Goal: Navigation & Orientation: Find specific page/section

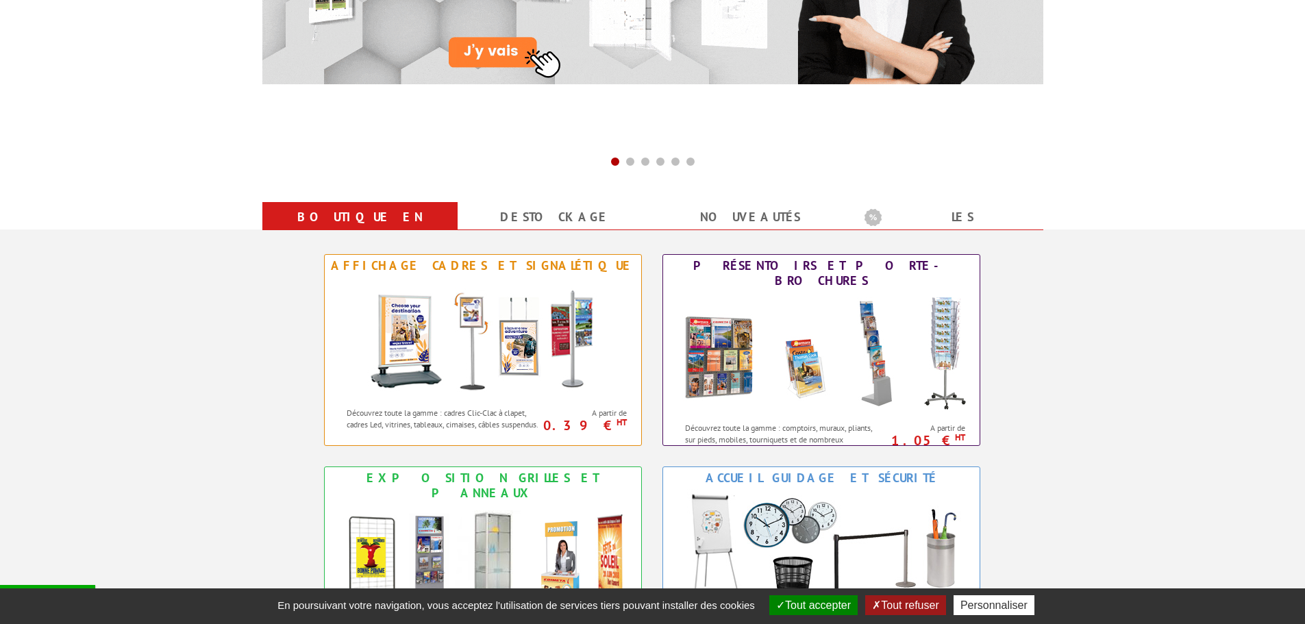
scroll to position [480, 0]
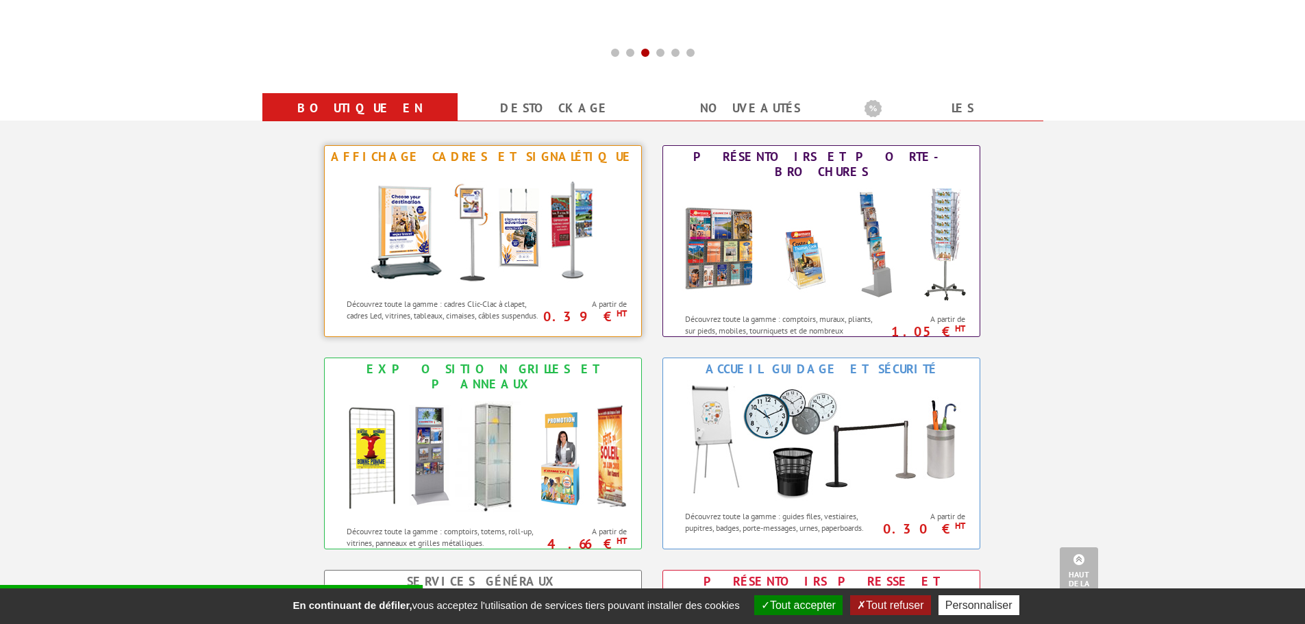
click at [507, 269] on img at bounding box center [483, 229] width 254 height 123
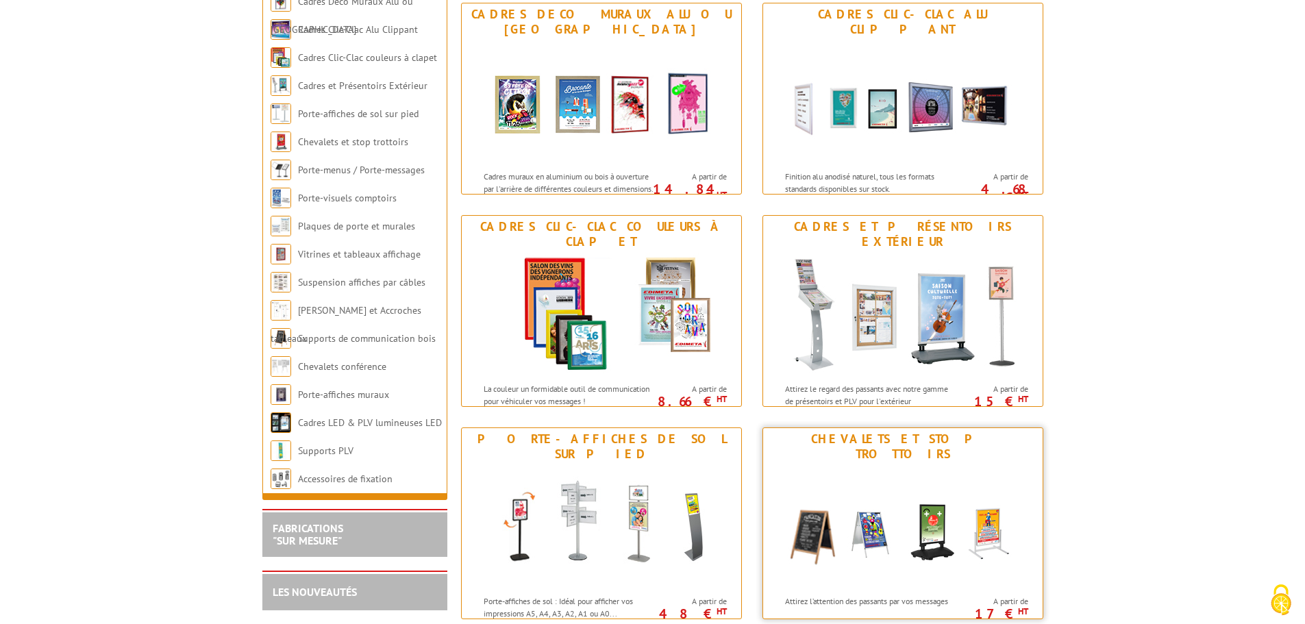
scroll to position [274, 0]
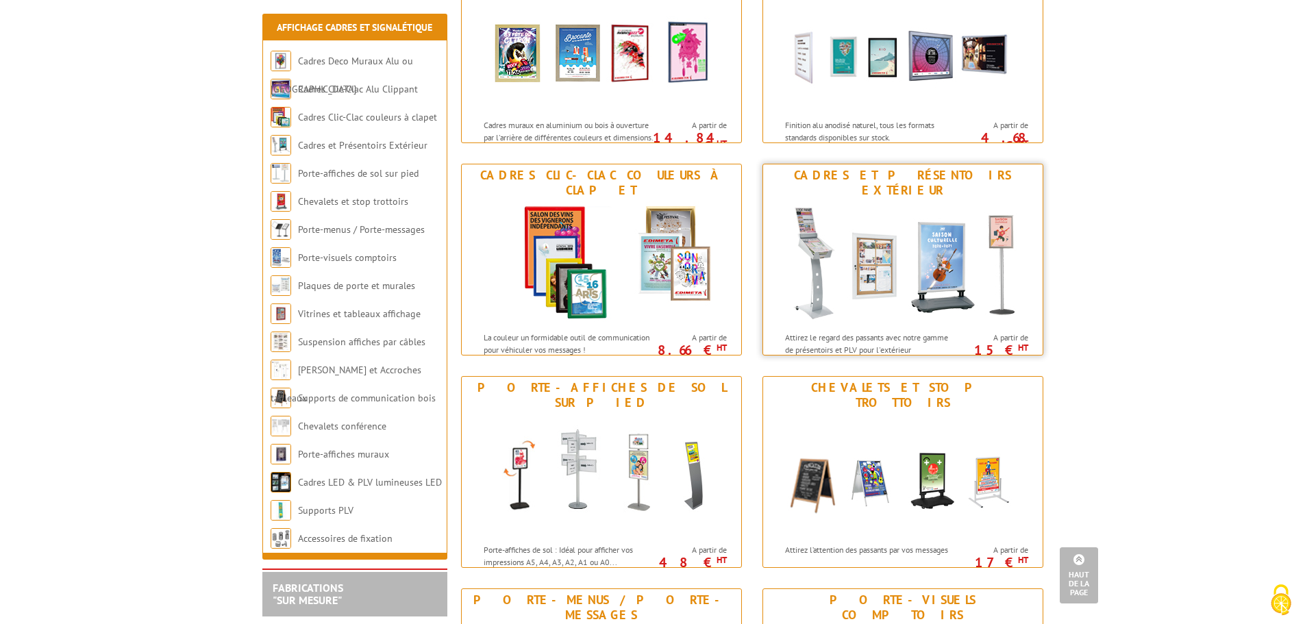
click at [1001, 287] on img at bounding box center [903, 262] width 254 height 123
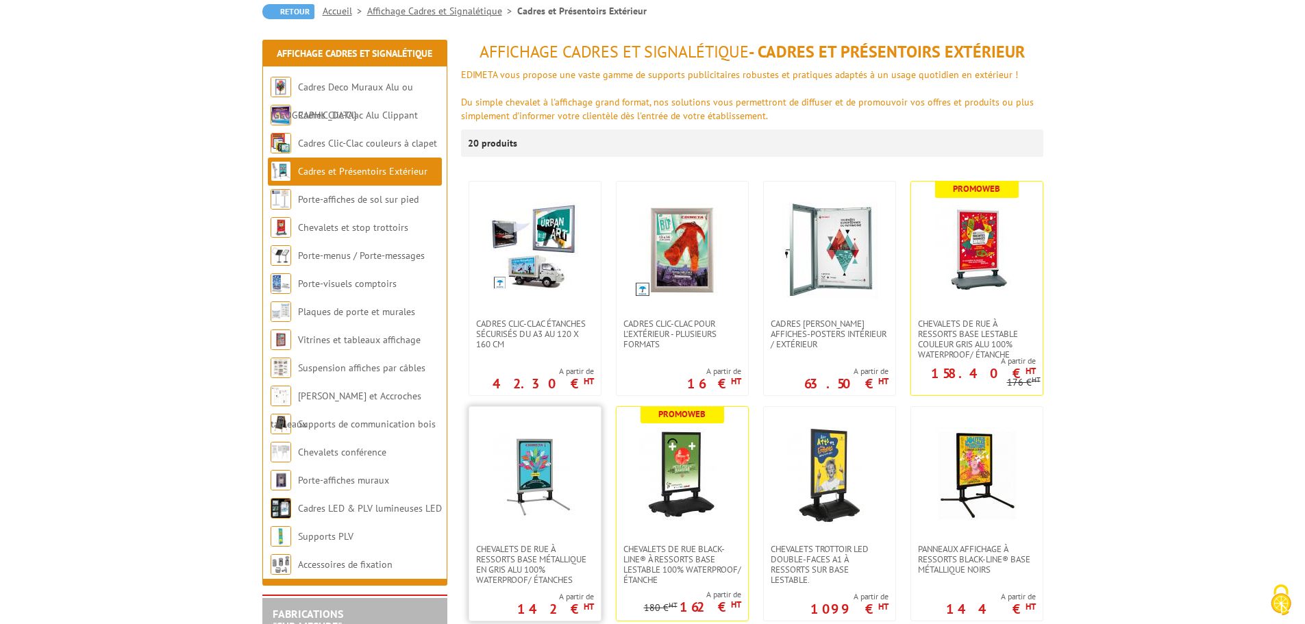
scroll to position [480, 0]
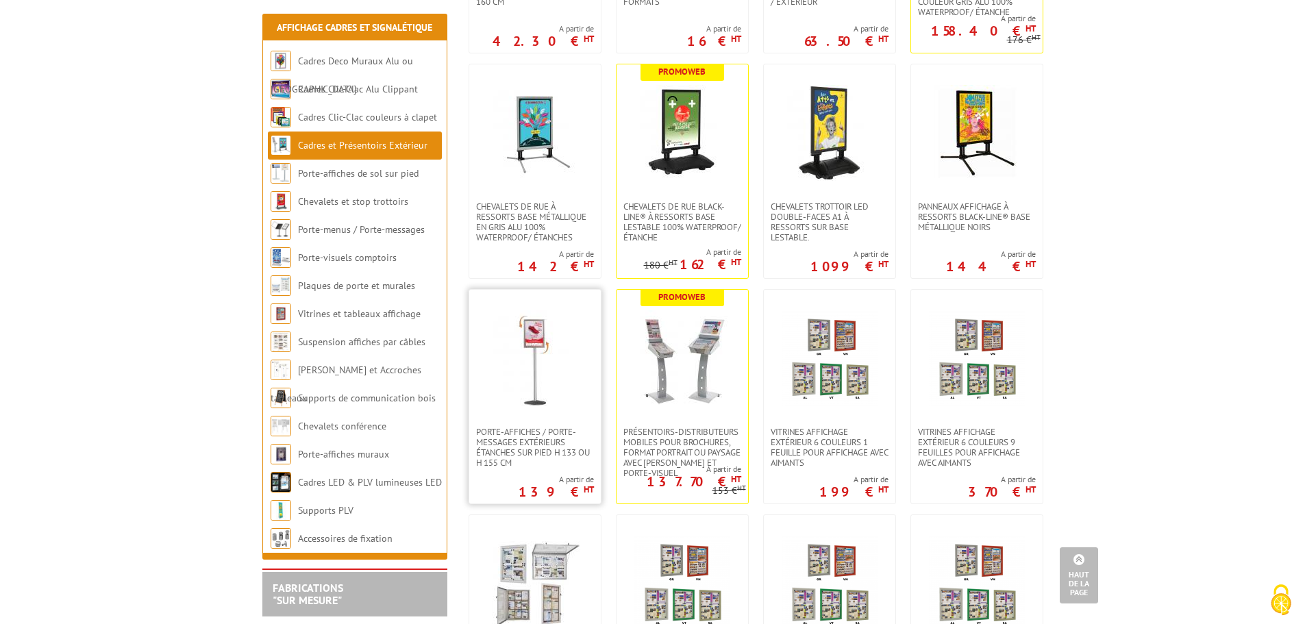
click at [542, 391] on img at bounding box center [535, 358] width 96 height 96
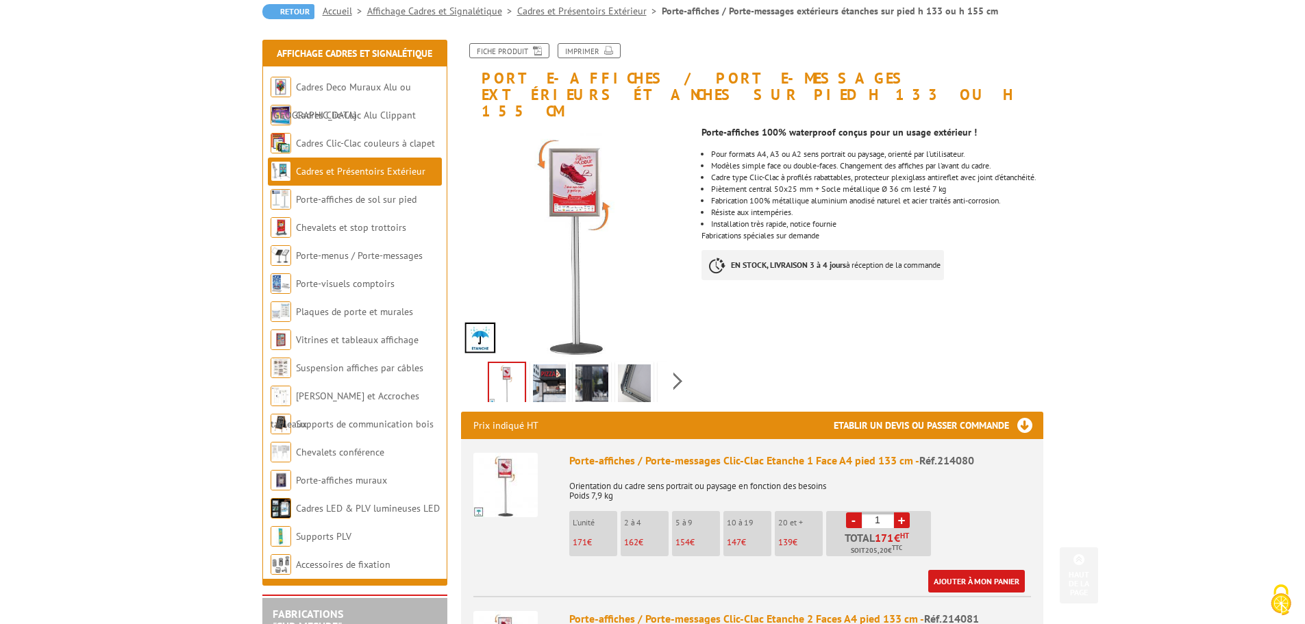
scroll to position [137, 0]
click at [337, 253] on link "Porte-menus / Porte-messages" at bounding box center [359, 255] width 127 height 12
